Goal: Information Seeking & Learning: Learn about a topic

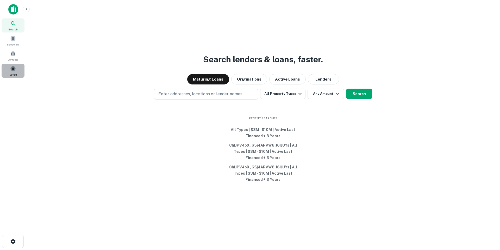
click at [10, 72] on div "Saved" at bounding box center [13, 71] width 23 height 14
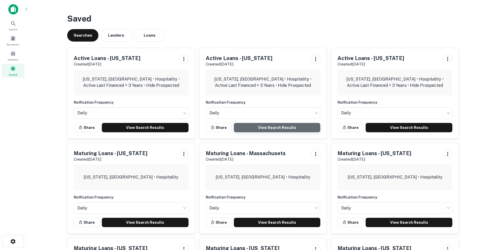
click at [286, 127] on link "View Search Results" at bounding box center [277, 127] width 87 height 9
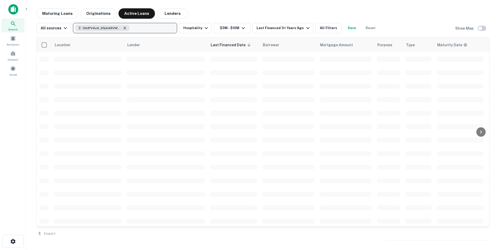
click at [124, 29] on icon "button" at bounding box center [125, 28] width 2 height 2
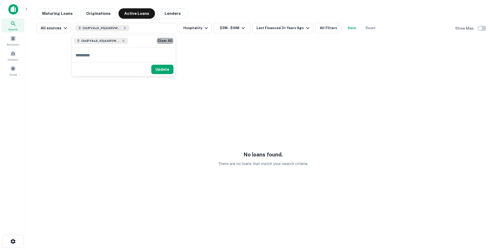
click at [166, 41] on button "Clear All" at bounding box center [165, 41] width 17 height 6
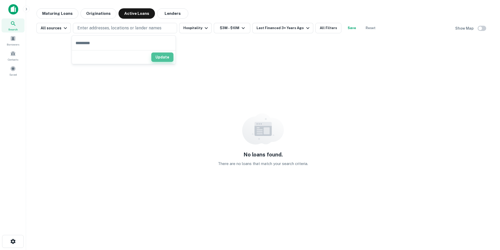
click at [162, 56] on button "Update" at bounding box center [162, 57] width 22 height 9
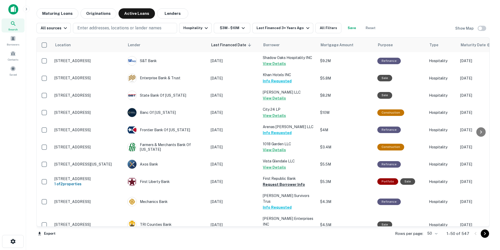
click at [433, 235] on body "Search Borrowers Contacts Saved Maturing Loans Originations Active Loans Lender…" at bounding box center [250, 125] width 500 height 250
click at [428, 240] on li "100" at bounding box center [432, 239] width 15 height 9
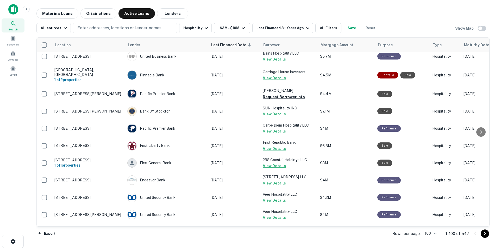
scroll to position [1647, 0]
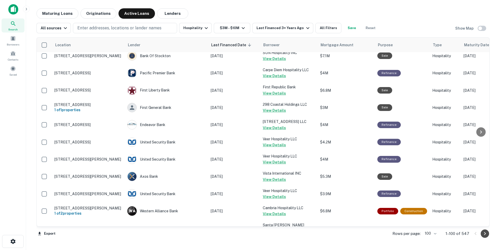
drag, startPoint x: 484, startPoint y: 235, endPoint x: 462, endPoint y: 228, distance: 23.1
click at [485, 235] on icon "Go to next page" at bounding box center [485, 234] width 2 height 3
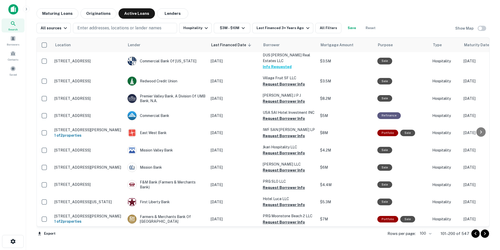
scroll to position [337, 0]
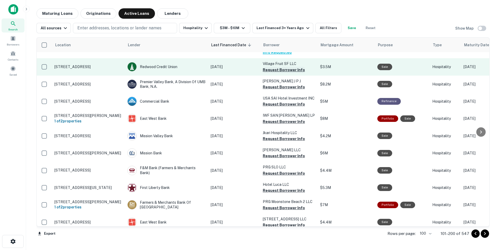
click at [286, 69] on button "Request Borrower Info" at bounding box center [284, 70] width 42 height 6
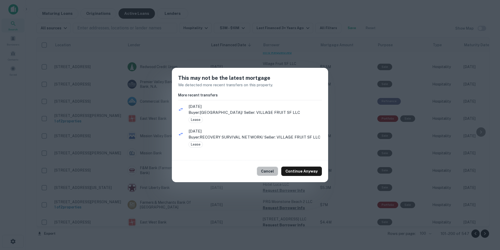
drag, startPoint x: 274, startPoint y: 173, endPoint x: 274, endPoint y: 125, distance: 47.9
click at [274, 173] on button "Cancel" at bounding box center [267, 171] width 21 height 9
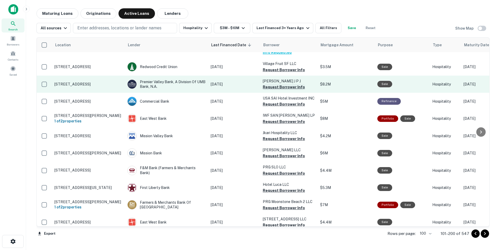
click at [276, 89] on button "Request Borrower Info" at bounding box center [284, 87] width 42 height 6
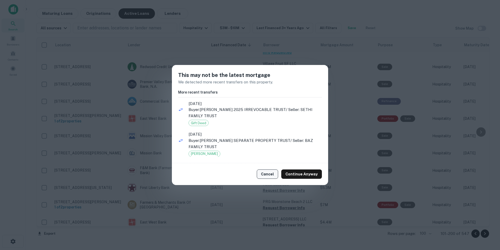
click at [269, 174] on button "Cancel" at bounding box center [267, 174] width 21 height 9
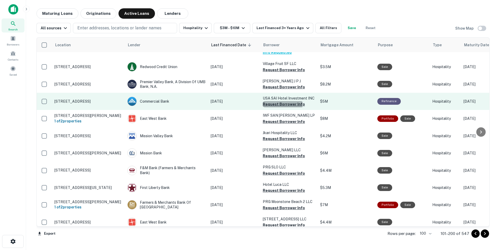
click at [274, 105] on button "Request Borrower Info" at bounding box center [284, 104] width 42 height 6
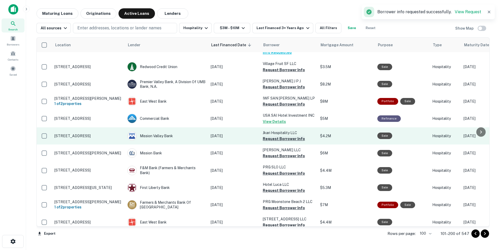
click at [274, 141] on button "Request Borrower Info" at bounding box center [284, 139] width 42 height 6
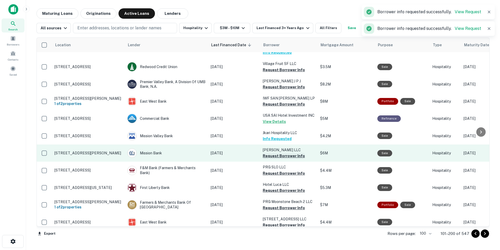
click at [275, 159] on button "Request Borrower Info" at bounding box center [284, 156] width 42 height 6
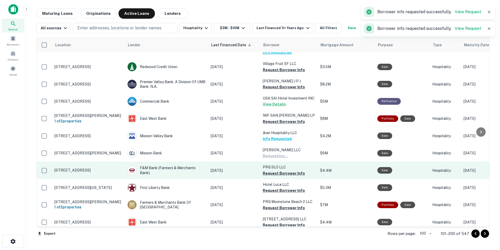
click at [278, 176] on button "Request Borrower Info" at bounding box center [284, 174] width 42 height 6
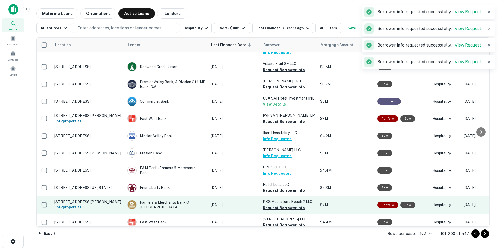
click at [279, 193] on button "Request Borrower Info" at bounding box center [284, 191] width 42 height 6
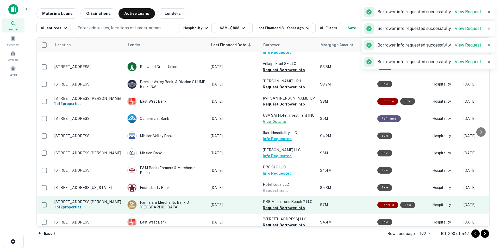
click at [279, 211] on button "Request Borrower Info" at bounding box center [284, 208] width 42 height 6
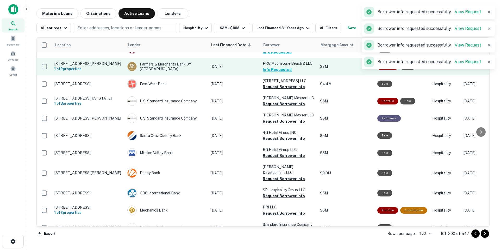
scroll to position [477, 0]
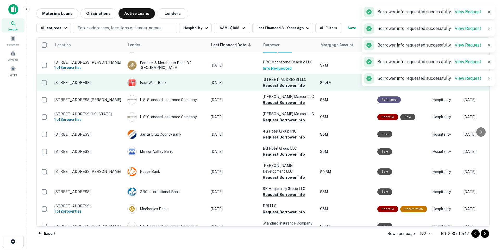
click at [278, 89] on button "Request Borrower Info" at bounding box center [284, 86] width 42 height 6
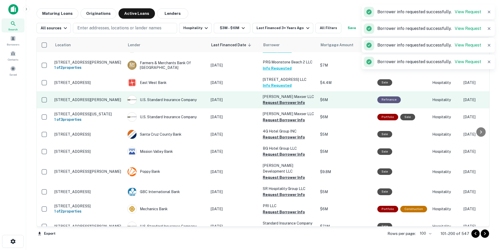
click at [277, 106] on button "Request Borrower Info" at bounding box center [284, 103] width 42 height 6
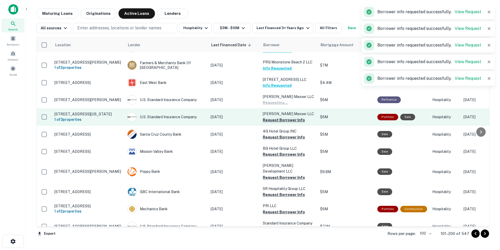
click at [276, 123] on button "Request Borrower Info" at bounding box center [284, 120] width 42 height 6
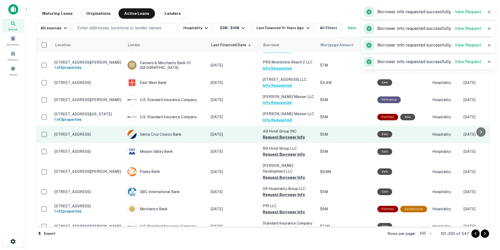
click at [275, 141] on button "Request Borrower Info" at bounding box center [284, 137] width 42 height 6
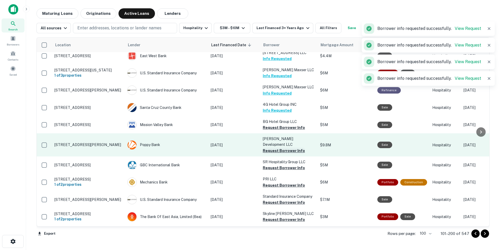
scroll to position [504, 0]
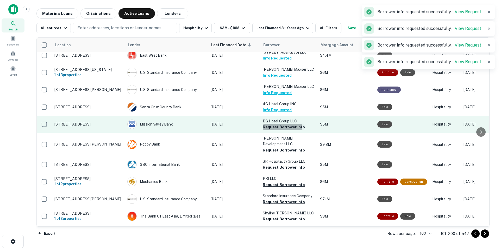
click at [275, 130] on button "Request Borrower Info" at bounding box center [284, 127] width 42 height 6
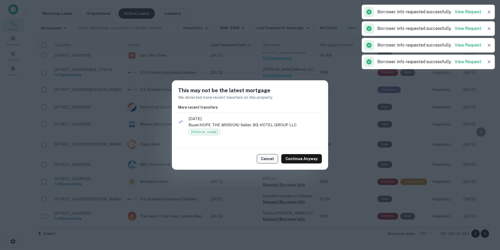
click at [271, 158] on button "Cancel" at bounding box center [267, 158] width 21 height 9
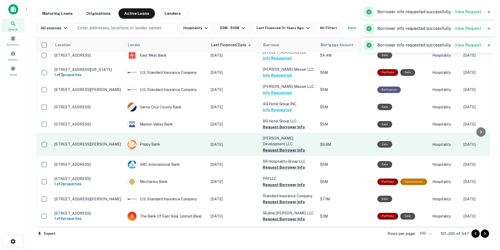
click at [273, 153] on button "Request Borrower Info" at bounding box center [284, 150] width 42 height 6
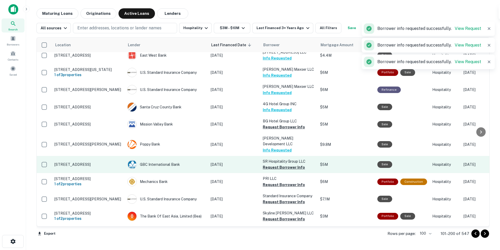
click at [274, 171] on button "Request Borrower Info" at bounding box center [284, 168] width 42 height 6
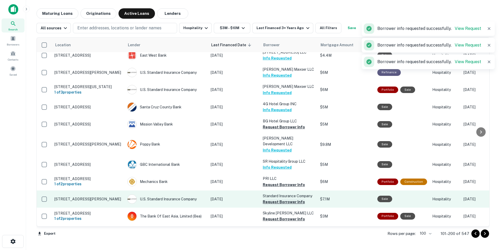
drag, startPoint x: 275, startPoint y: 191, endPoint x: 273, endPoint y: 208, distance: 16.5
click at [275, 188] on button "Request Borrower Info" at bounding box center [284, 185] width 42 height 6
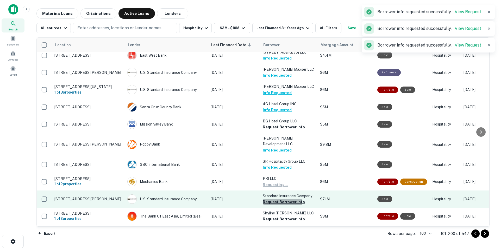
click at [273, 205] on button "Request Borrower Info" at bounding box center [284, 202] width 42 height 6
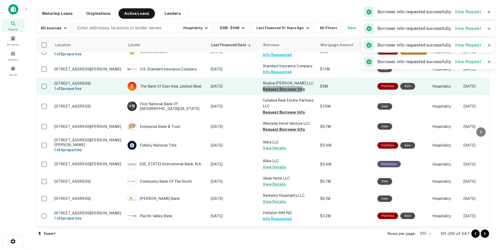
click at [270, 92] on button "Request Borrower Info" at bounding box center [284, 89] width 42 height 6
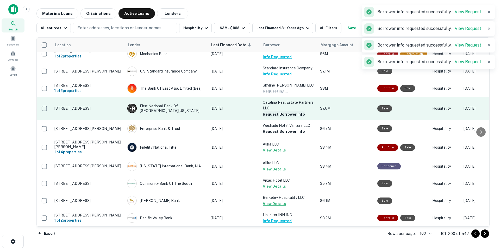
scroll to position [632, 0]
click at [271, 118] on button "Request Borrower Info" at bounding box center [284, 115] width 42 height 6
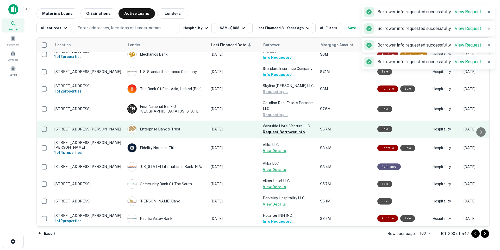
scroll to position [632, 0]
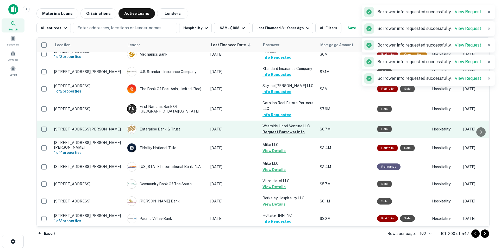
click at [273, 135] on button "Request Borrower Info" at bounding box center [283, 132] width 42 height 6
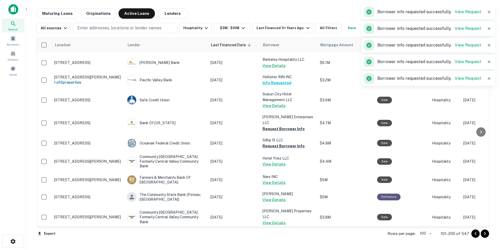
scroll to position [837, 0]
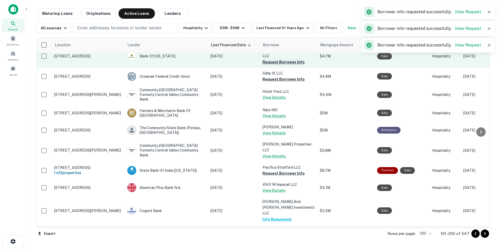
click at [277, 65] on button "Request Borrower Info" at bounding box center [283, 62] width 42 height 6
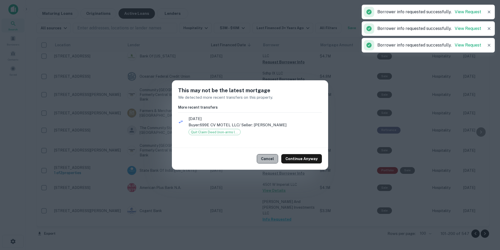
click at [277, 158] on button "Cancel" at bounding box center [267, 158] width 21 height 9
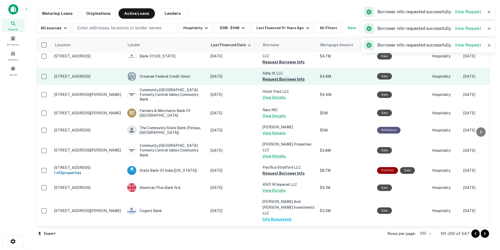
click at [275, 81] on button "Request Borrower Info" at bounding box center [283, 79] width 42 height 6
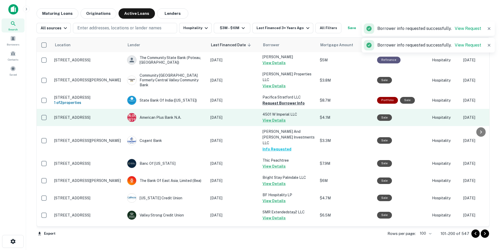
scroll to position [916, 0]
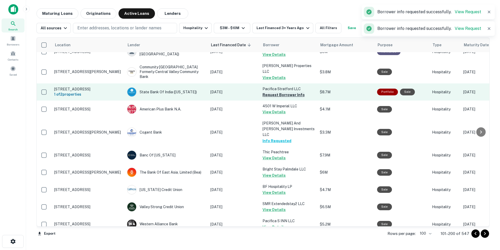
click at [275, 92] on button "Request Borrower Info" at bounding box center [283, 95] width 42 height 6
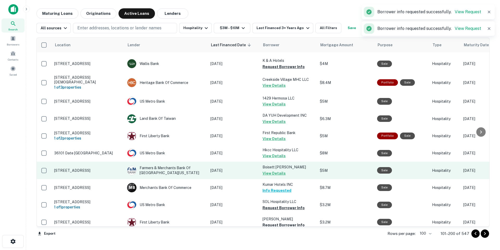
scroll to position [1470, 0]
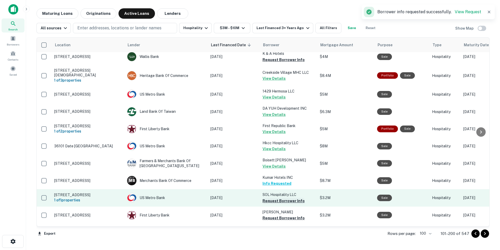
click at [277, 198] on button "Request Borrower Info" at bounding box center [283, 201] width 42 height 6
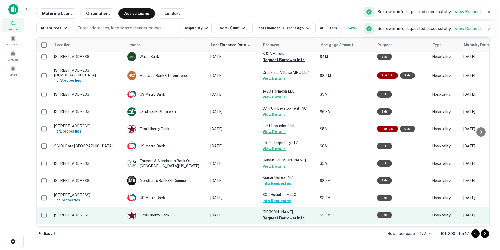
click at [277, 215] on button "Request Borrower Info" at bounding box center [283, 218] width 42 height 6
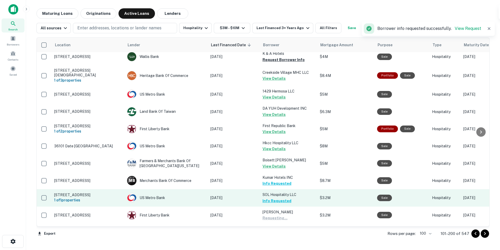
scroll to position [1623, 0]
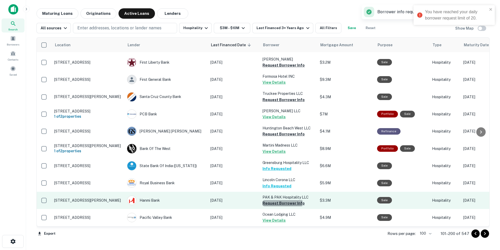
click at [277, 201] on button "Request Borrower Info" at bounding box center [283, 204] width 42 height 6
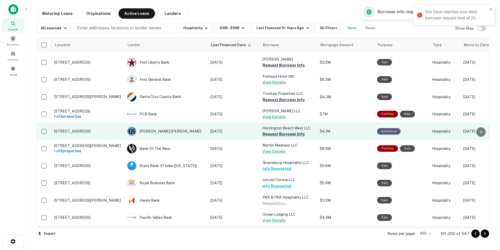
click at [278, 131] on button "Request Borrower Info" at bounding box center [283, 134] width 42 height 6
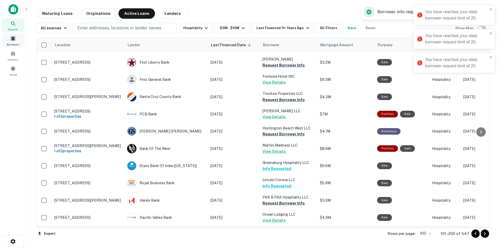
click at [13, 39] on span at bounding box center [13, 39] width 6 height 6
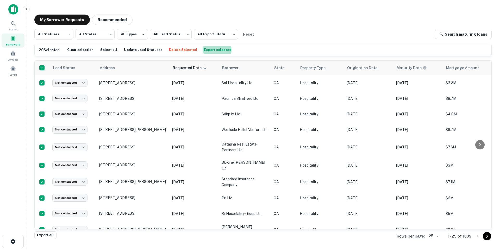
click at [203, 50] on button "Export selected" at bounding box center [218, 50] width 30 height 8
click at [289, 18] on div "My Borrower Requests Recommended" at bounding box center [262, 20] width 457 height 10
click at [292, 22] on div "My Borrower Requests Recommended" at bounding box center [262, 20] width 457 height 10
click at [319, 33] on div "All Statuses *** ​ All States *** ​ All Types All Lead Statuses *** ​ All Expor…" at bounding box center [262, 34] width 457 height 10
drag, startPoint x: 307, startPoint y: 30, endPoint x: 311, endPoint y: 25, distance: 6.3
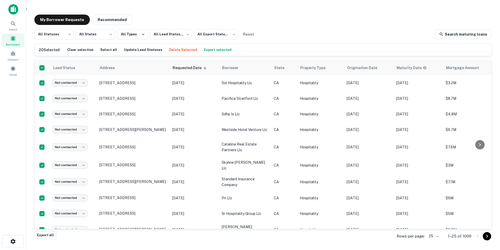
click at [311, 26] on div "My Borrower Requests Recommended All Statuses *** ​ All States *** ​ All Types …" at bounding box center [263, 123] width 466 height 226
click at [303, 33] on div "All Statuses *** ​ All States *** ​ All Types All Lead Statuses *** ​ All Expor…" at bounding box center [262, 34] width 457 height 10
click at [315, 28] on div "My Borrower Requests Recommended All Statuses *** ​ All States *** ​ All Types …" at bounding box center [263, 123] width 466 height 226
click at [291, 32] on div "All Statuses *** ​ All States *** ​ All Types All Lead Statuses *** ​ All Expor…" at bounding box center [262, 34] width 457 height 10
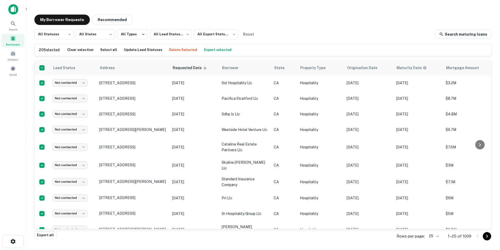
click at [272, 17] on div "My Borrower Requests Recommended" at bounding box center [262, 20] width 457 height 10
click at [208, 4] on main "My Borrower Requests Recommended All Statuses *** ​ All States *** ​ All Types …" at bounding box center [263, 125] width 474 height 250
click at [320, 19] on div "My Borrower Requests Recommended" at bounding box center [262, 20] width 457 height 10
click at [272, 18] on div "My Borrower Requests Recommended" at bounding box center [262, 20] width 457 height 10
click at [283, 16] on div "My Borrower Requests Recommended" at bounding box center [262, 20] width 457 height 10
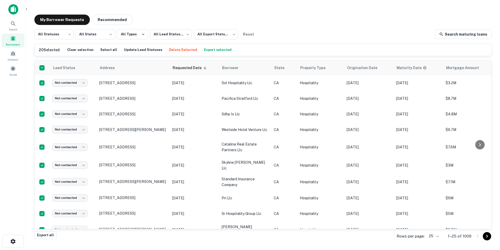
click at [267, 19] on div "My Borrower Requests Recommended" at bounding box center [262, 20] width 457 height 10
click at [266, 14] on div "My Borrower Requests Recommended All Statuses *** ​ All States *** ​ All Types …" at bounding box center [263, 123] width 466 height 226
click at [10, 67] on span at bounding box center [13, 69] width 6 height 6
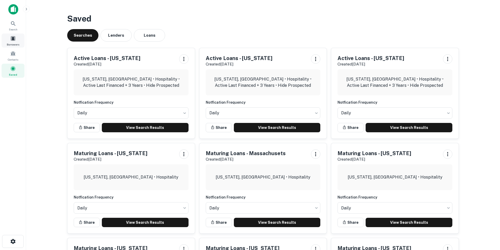
click at [16, 41] on div "Borrowers" at bounding box center [13, 41] width 23 height 14
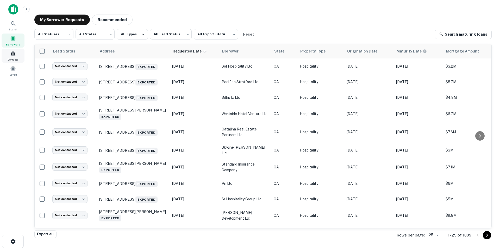
click at [15, 57] on div "Contacts" at bounding box center [13, 56] width 23 height 14
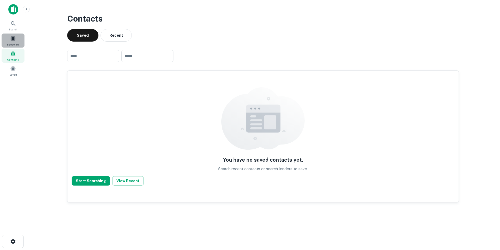
click at [10, 40] on div "Borrowers" at bounding box center [13, 41] width 23 height 14
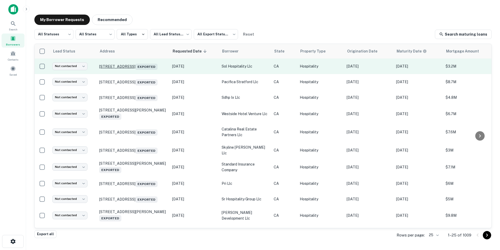
click at [147, 66] on p "1655 E 4th St Ontario, CA 91764 Exported" at bounding box center [133, 66] width 68 height 7
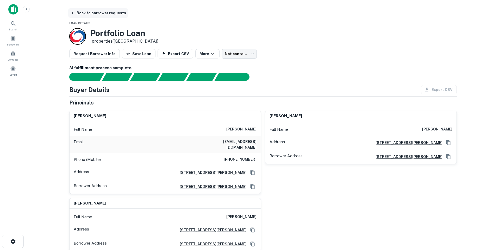
click at [83, 12] on button "Back to borrower requests" at bounding box center [98, 12] width 60 height 9
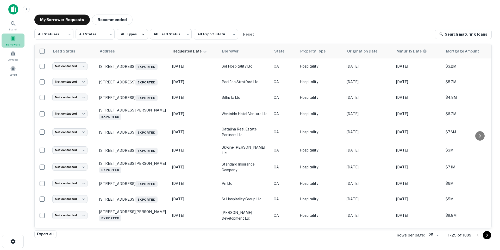
click at [14, 39] on span at bounding box center [13, 39] width 6 height 6
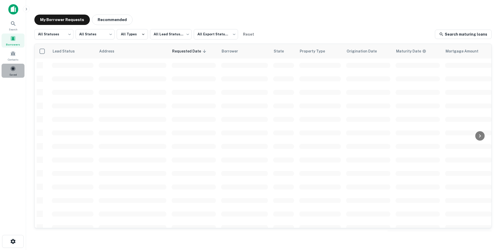
click at [13, 75] on span "Saved" at bounding box center [13, 75] width 8 height 4
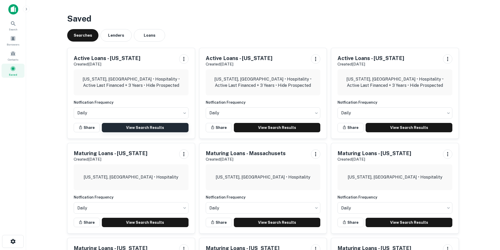
click at [170, 129] on link "View Search Results" at bounding box center [145, 127] width 87 height 9
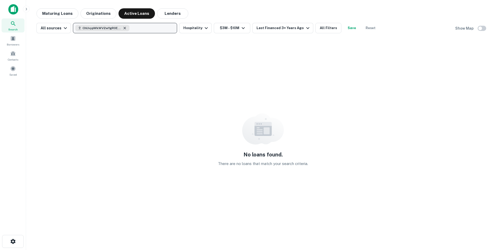
click at [123, 27] on icon "button" at bounding box center [125, 28] width 4 height 4
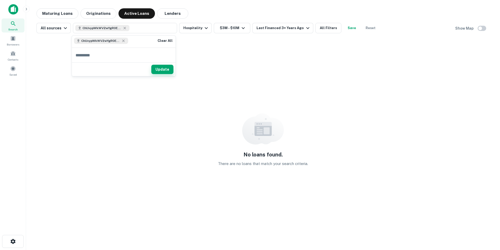
click at [163, 68] on button "Update" at bounding box center [162, 69] width 22 height 9
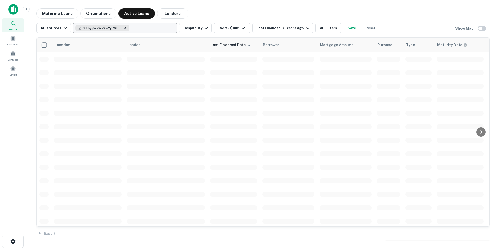
click at [124, 28] on icon "button" at bounding box center [125, 28] width 2 height 2
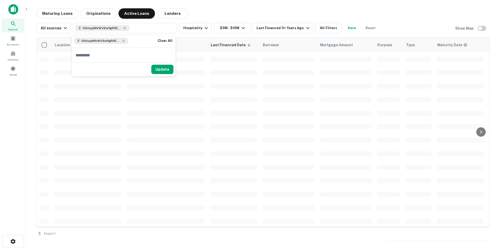
click at [160, 38] on button "Clear All" at bounding box center [165, 41] width 17 height 6
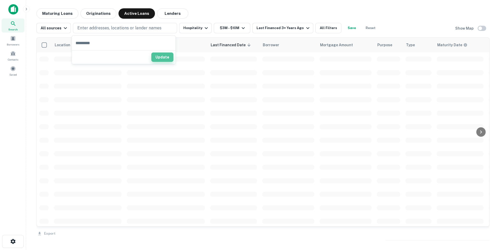
click at [162, 58] on button "Update" at bounding box center [162, 57] width 22 height 9
